Goal: Obtain resource: Obtain resource

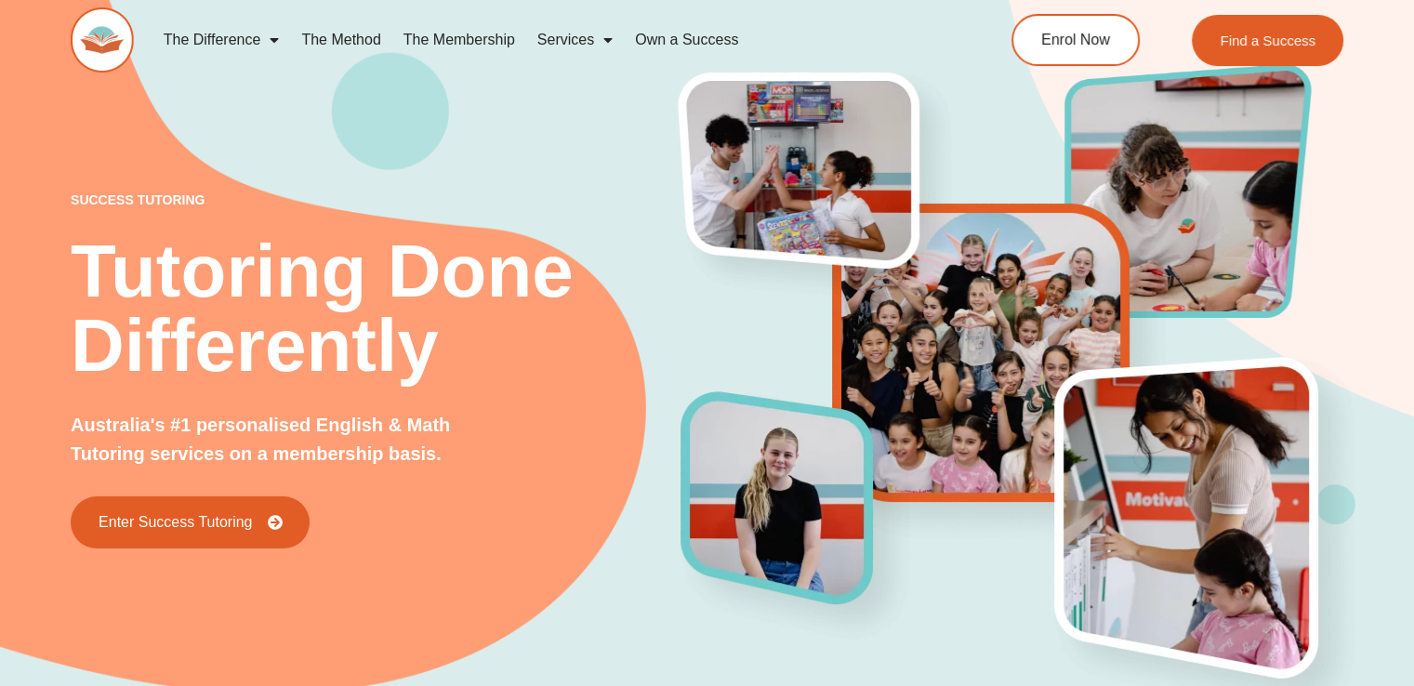
click at [51, 129] on div "success tutoring Tutoring Done Differently Australia's #1 personalised English …" at bounding box center [707, 339] width 1414 height 818
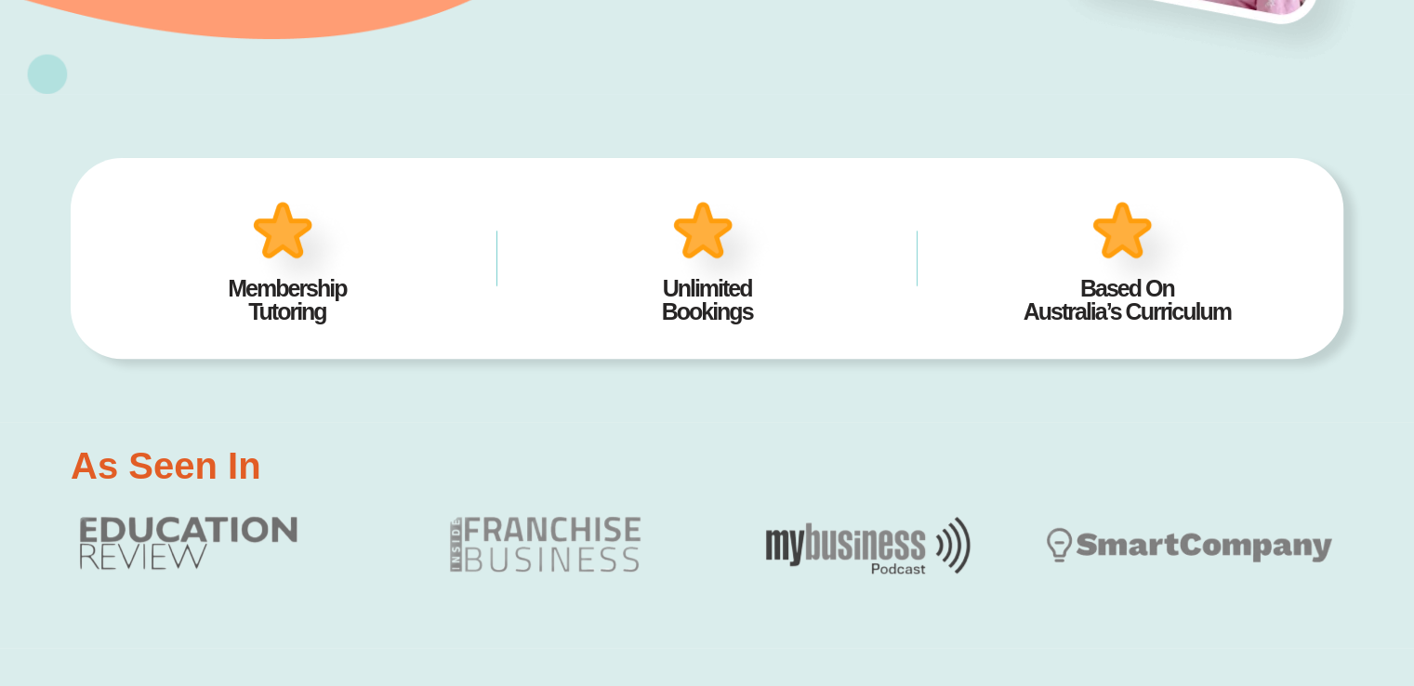
scroll to position [382, 0]
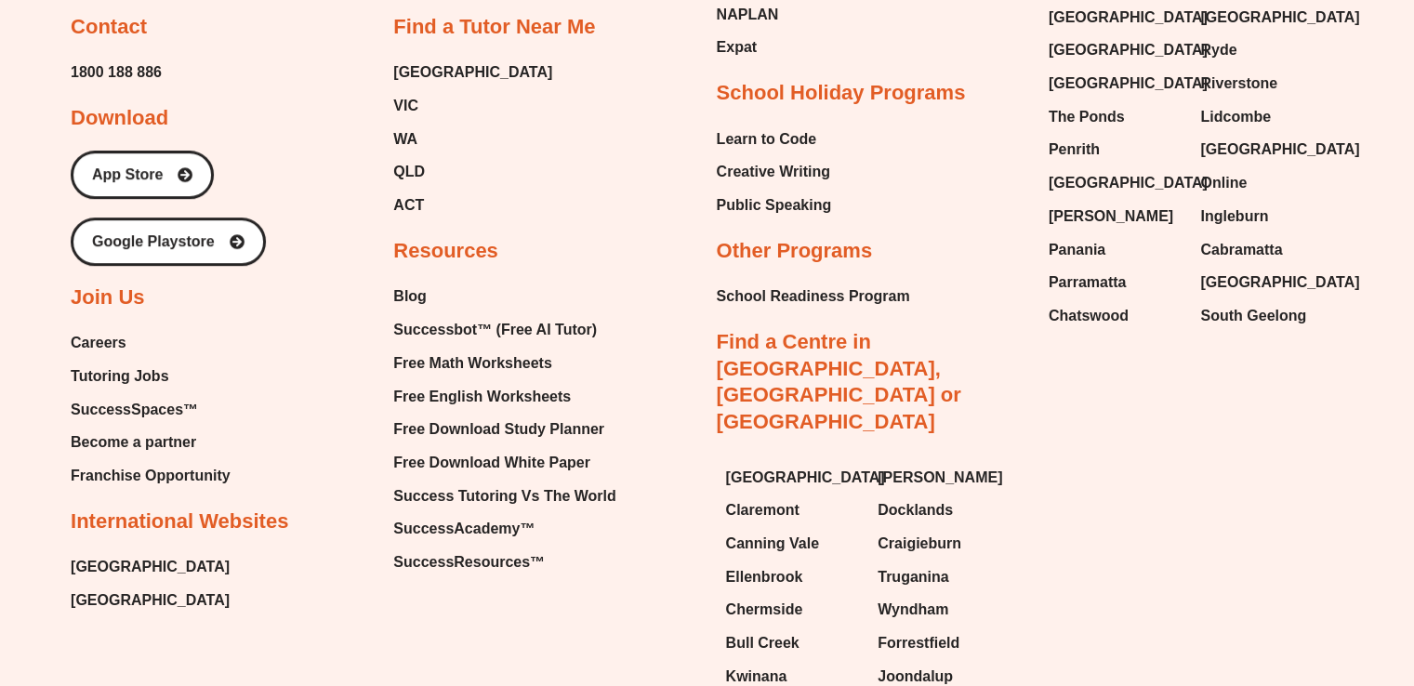
scroll to position [8010, 0]
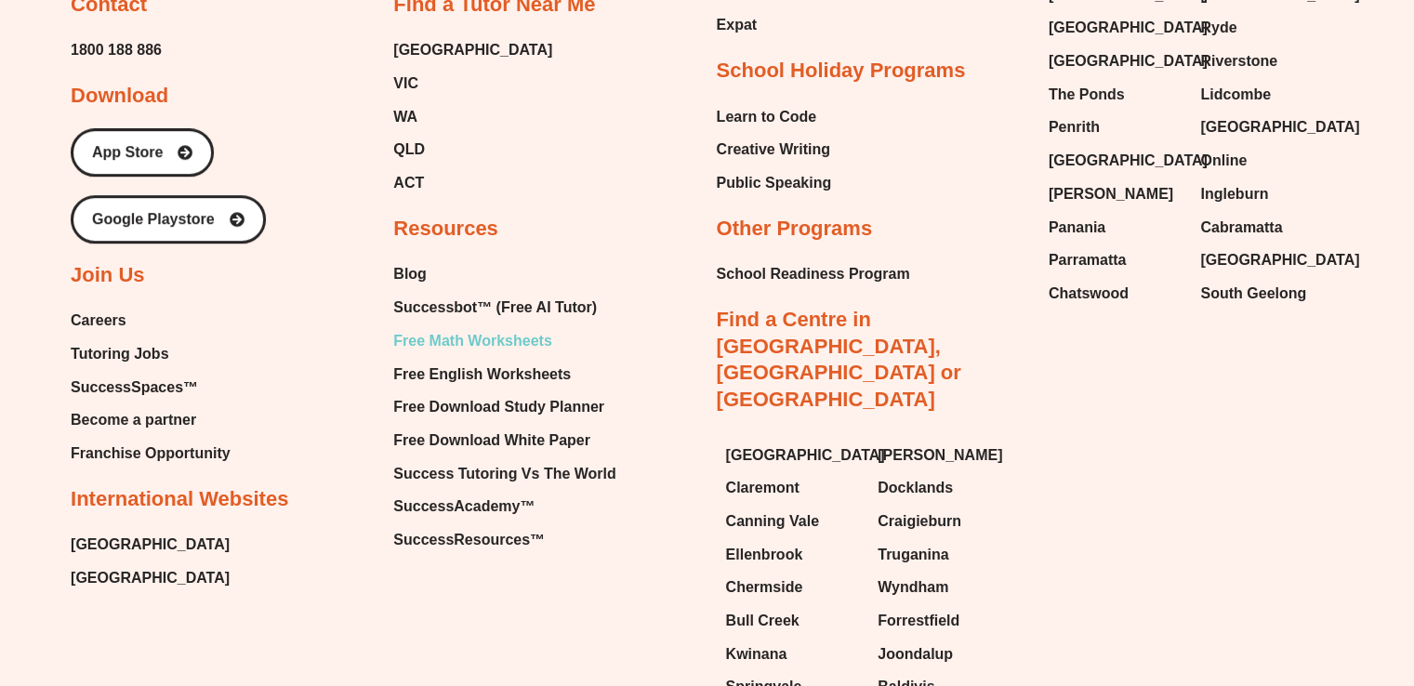
click at [466, 327] on span "Free Math Worksheets" at bounding box center [472, 341] width 158 height 28
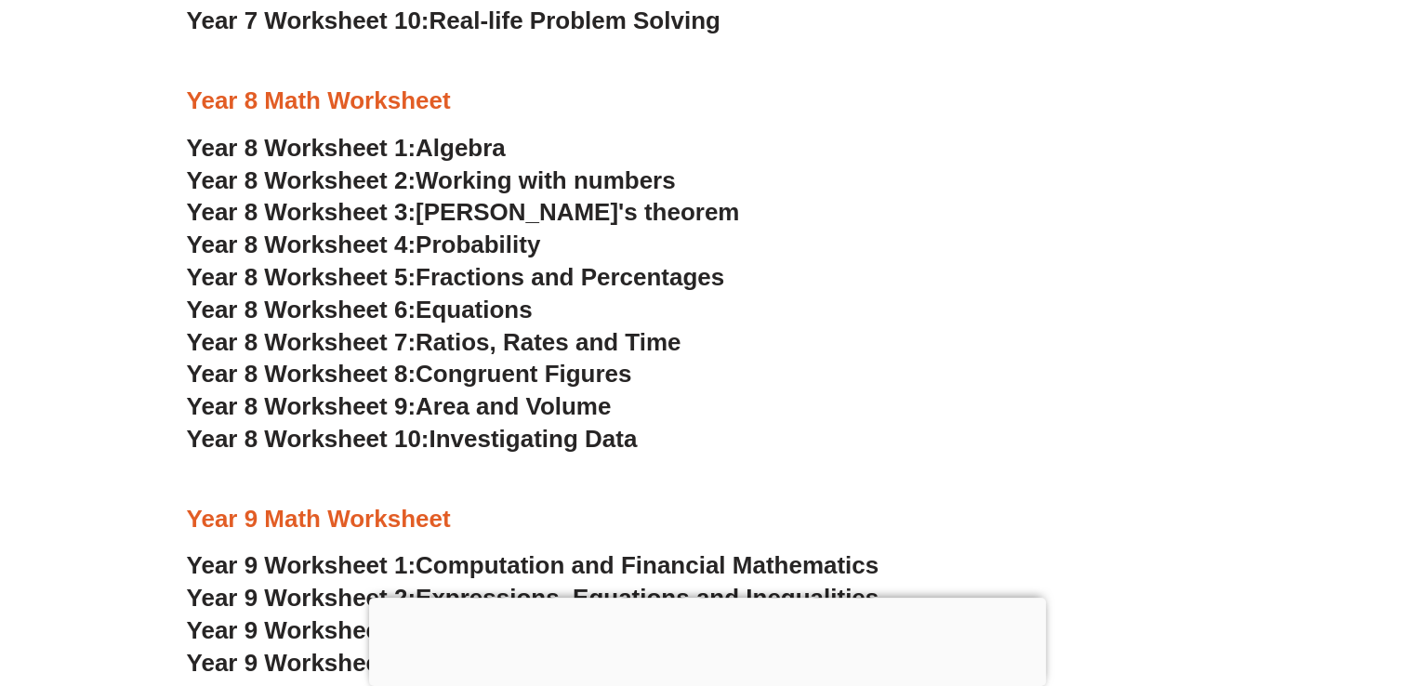
scroll to position [2316, 0]
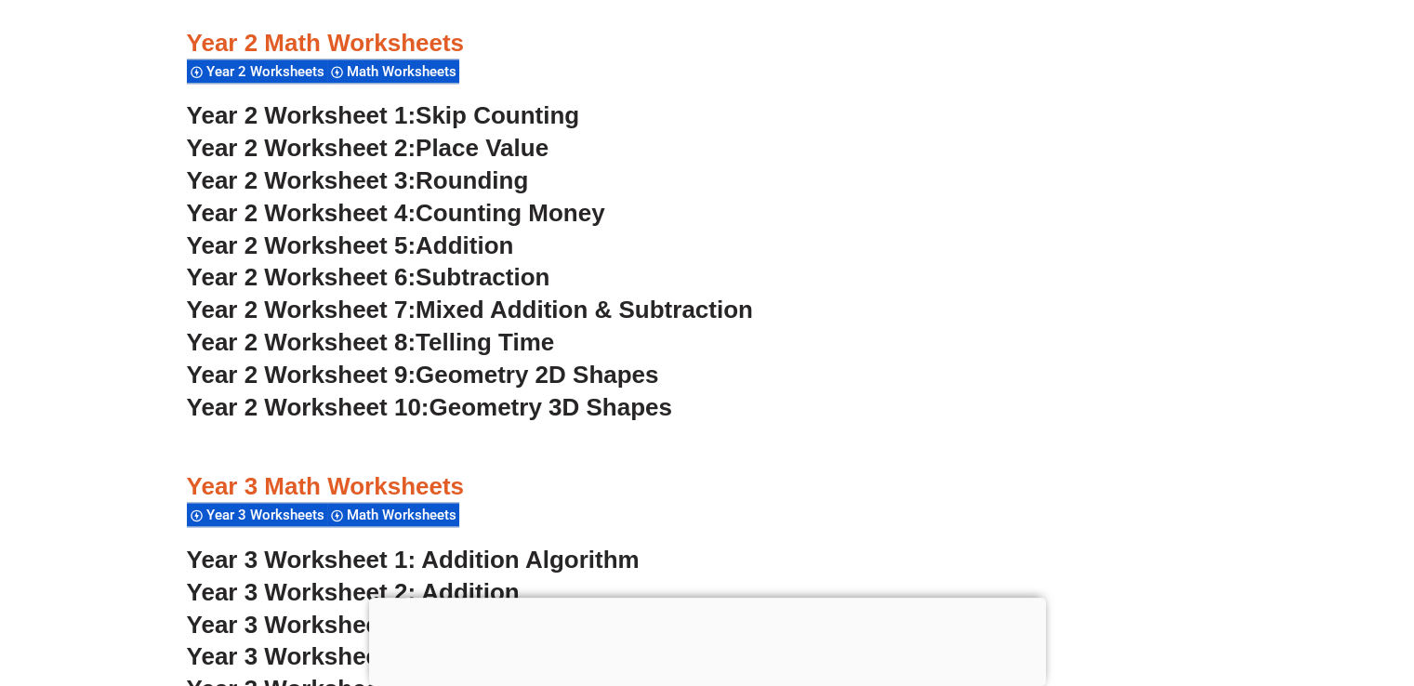
click at [1199, 83] on div "Year 2 Math Worksheets Year 2 Worksheets Math Worksheets" at bounding box center [707, 57] width 1041 height 58
